Goal: Transaction & Acquisition: Subscribe to service/newsletter

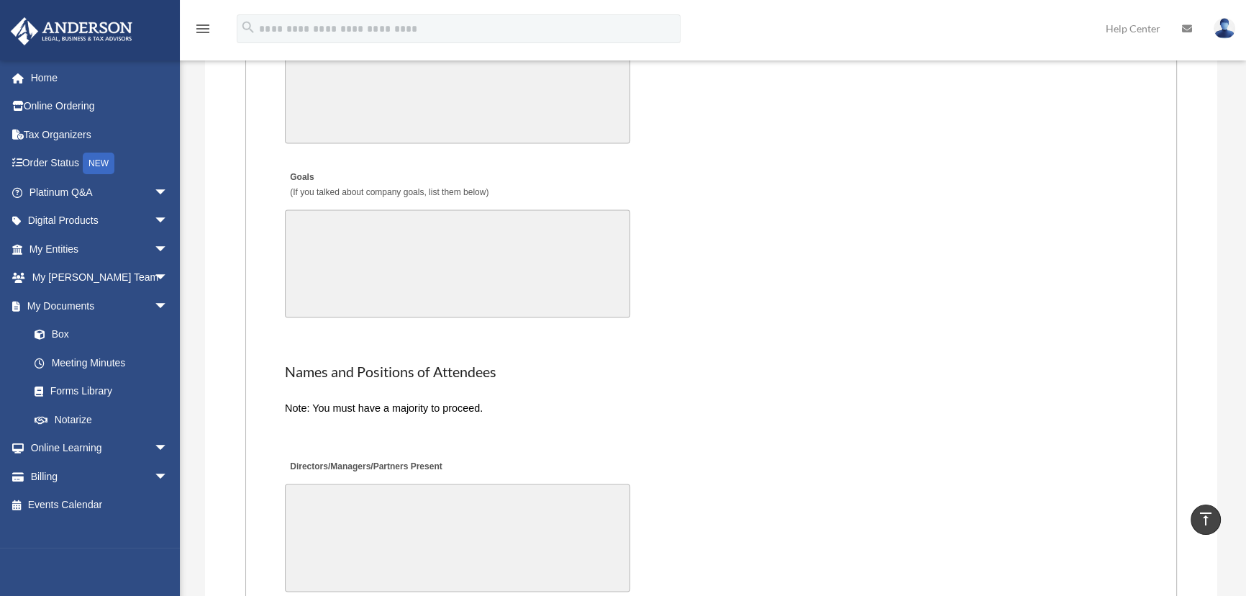
scroll to position [2483, 0]
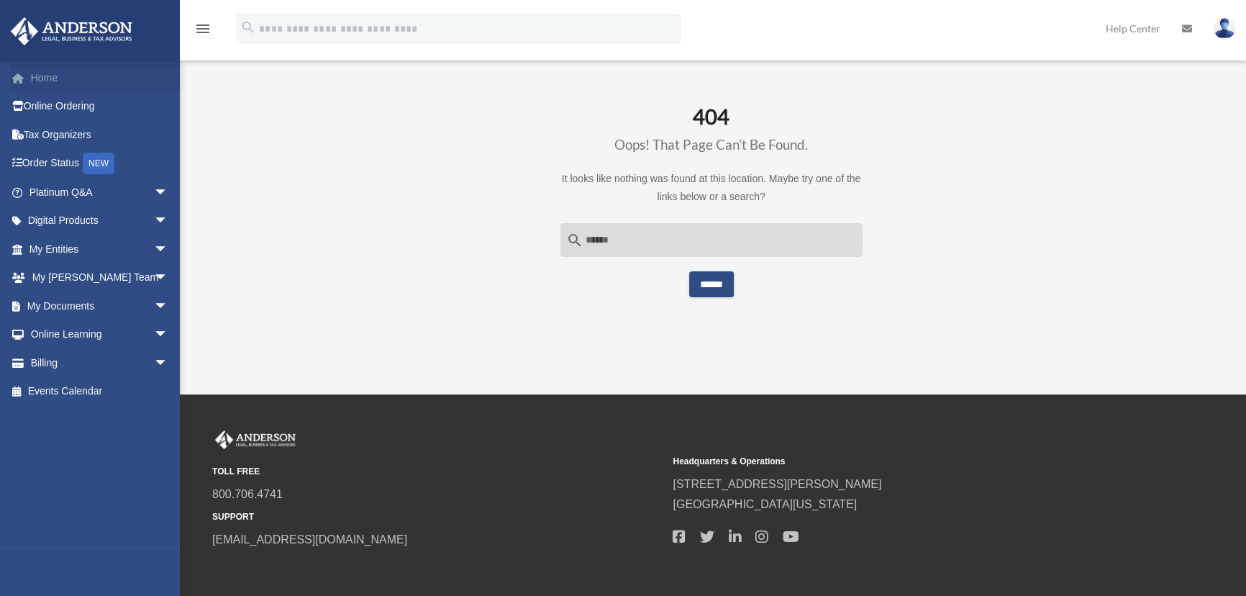
click at [53, 75] on link "Home" at bounding box center [100, 77] width 180 height 29
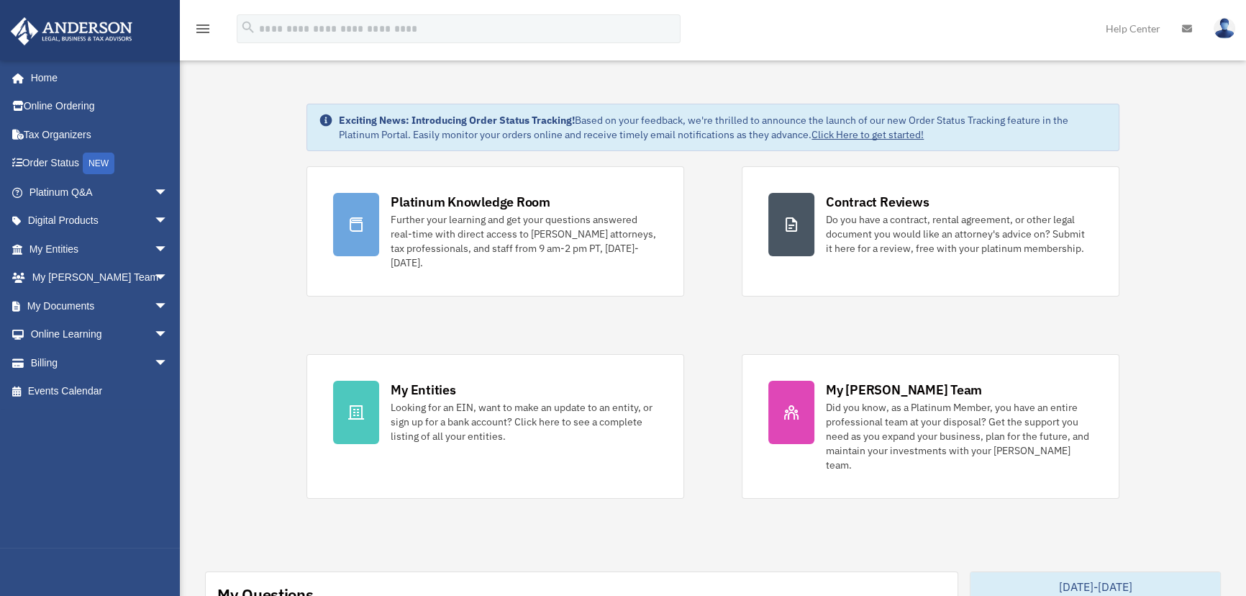
click at [1230, 28] on img at bounding box center [1225, 28] width 22 height 21
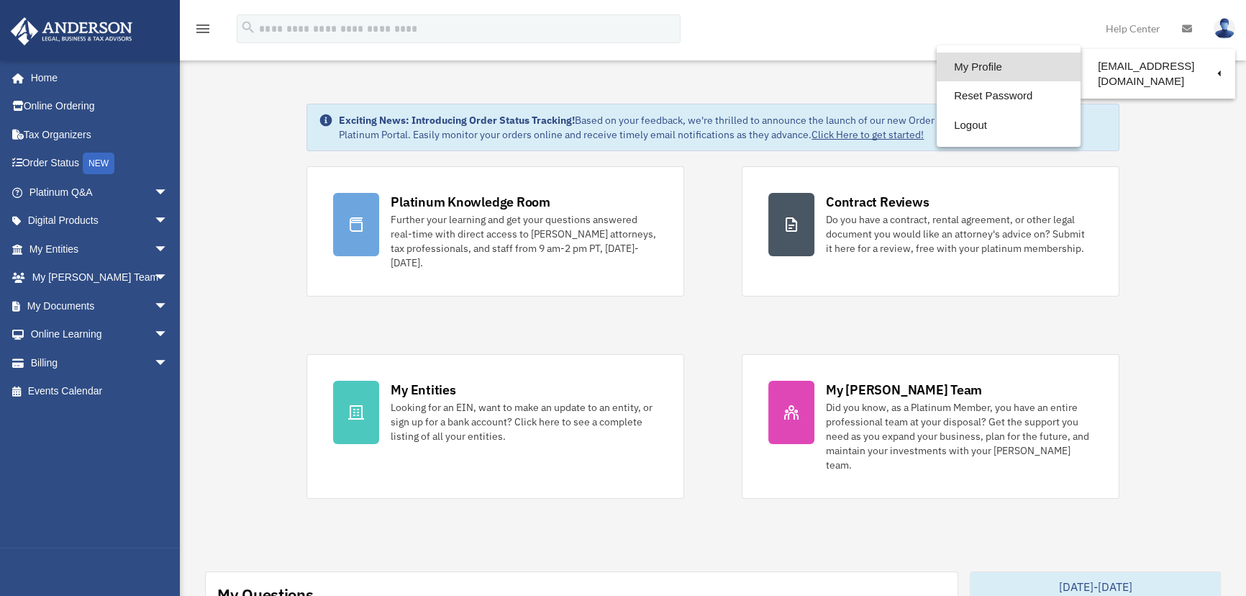
click at [957, 60] on link "My Profile" at bounding box center [1009, 68] width 144 height 30
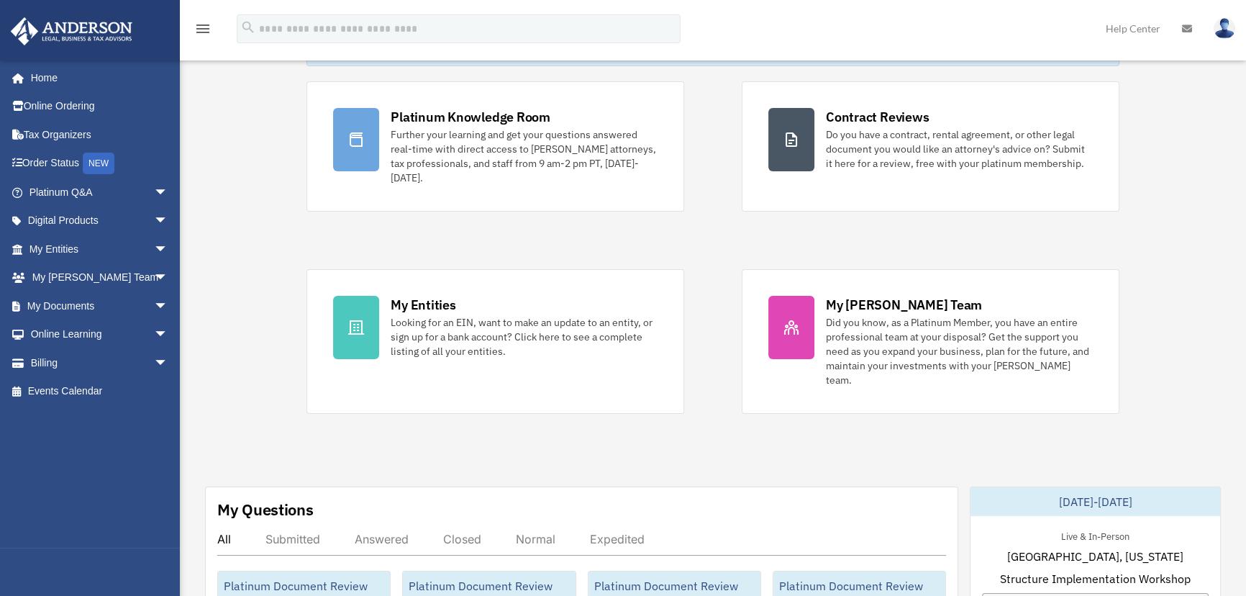
scroll to position [327, 0]
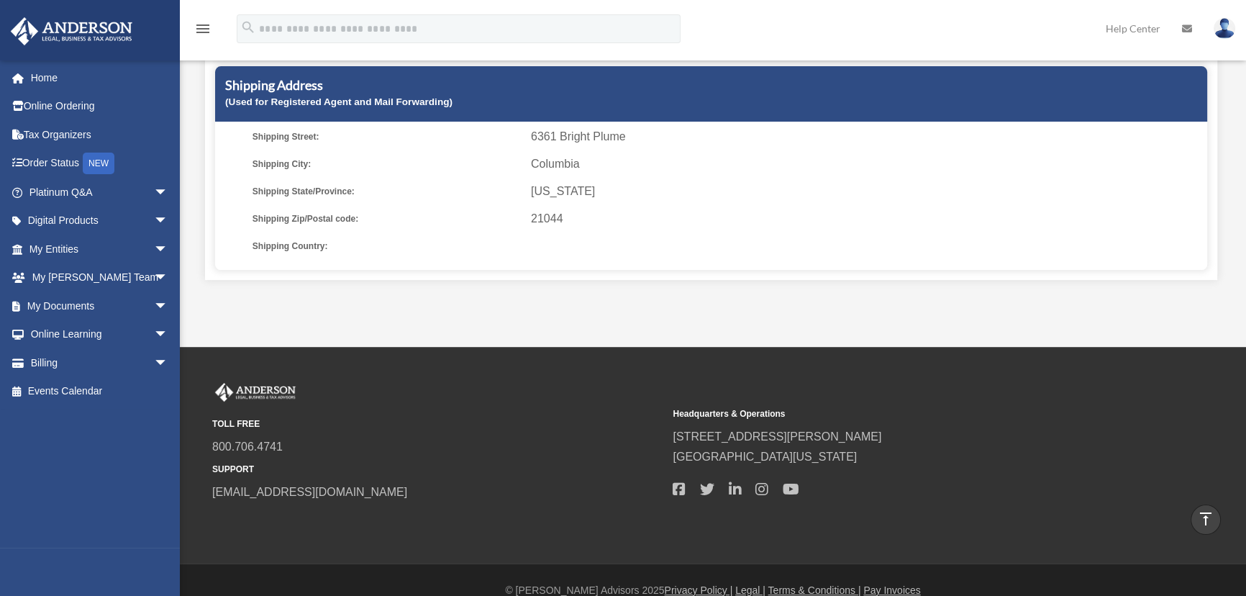
scroll to position [453, 0]
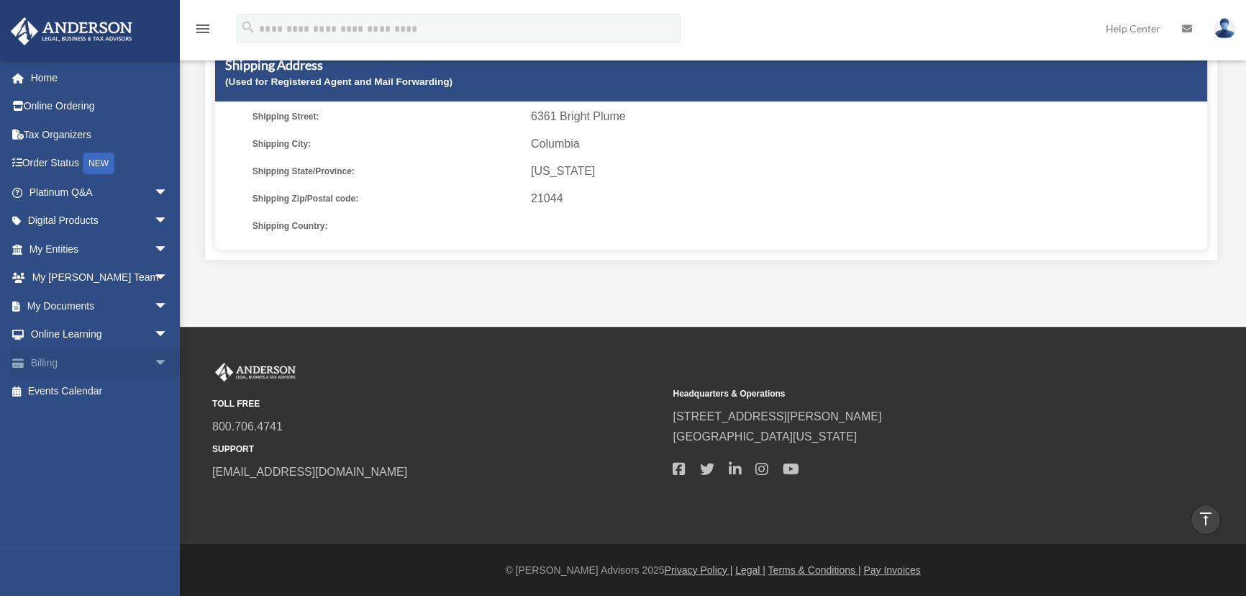
click at [154, 368] on span "arrow_drop_down" at bounding box center [168, 363] width 29 height 30
click at [154, 331] on span "arrow_drop_down" at bounding box center [168, 335] width 29 height 30
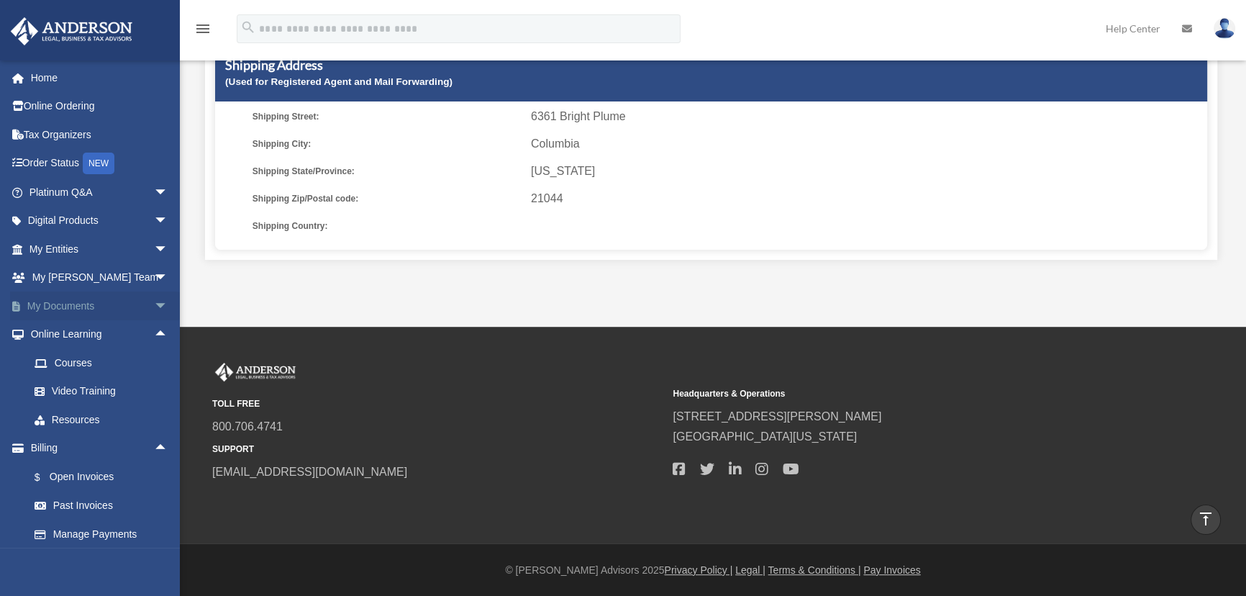
click at [154, 307] on span "arrow_drop_down" at bounding box center [168, 306] width 29 height 30
click at [154, 279] on span "arrow_drop_down" at bounding box center [168, 278] width 29 height 30
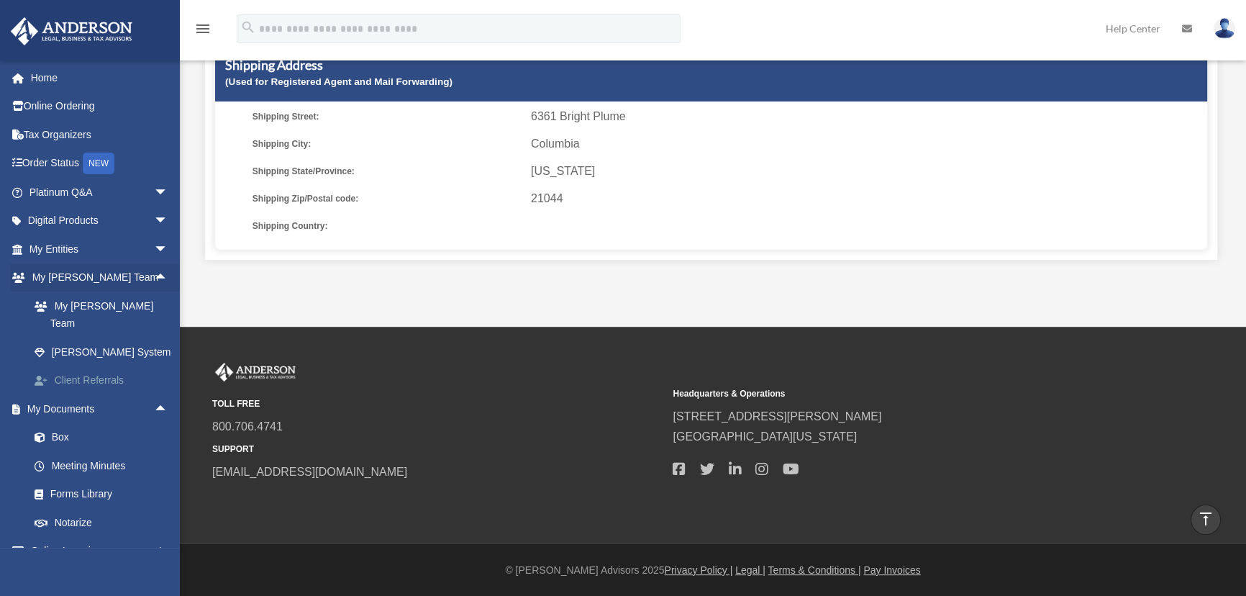
click at [78, 366] on link "Client Referrals" at bounding box center [105, 380] width 170 height 29
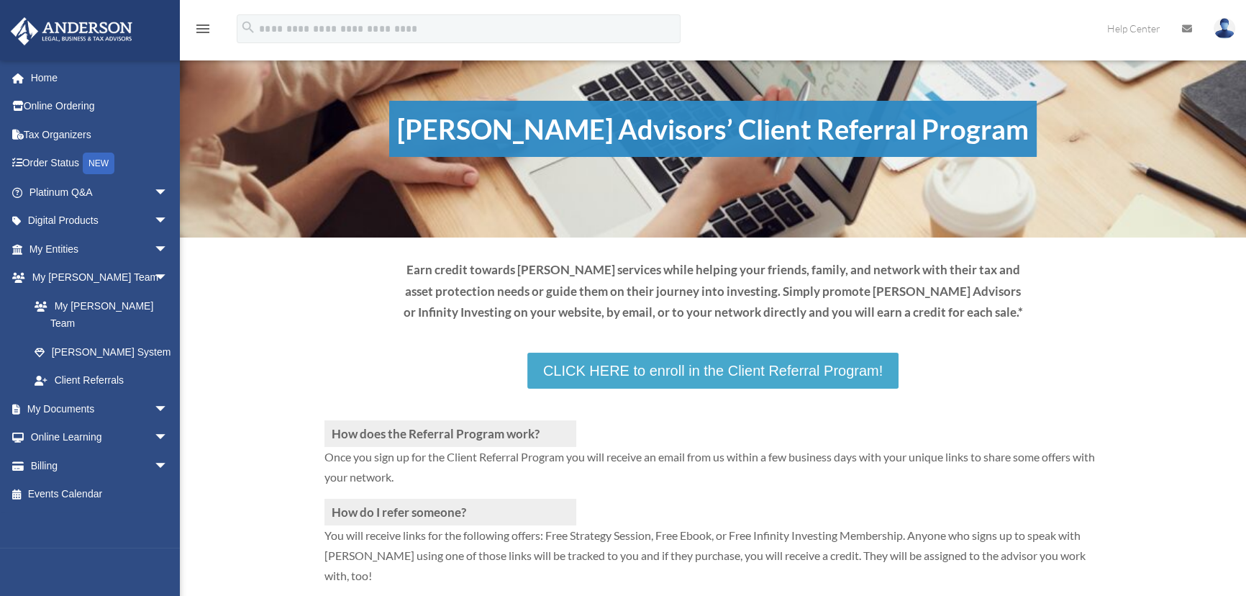
click at [674, 361] on link "CLICK HERE to enroll in the Client Referral Program!" at bounding box center [713, 371] width 371 height 36
